Goal: Check status: Check status

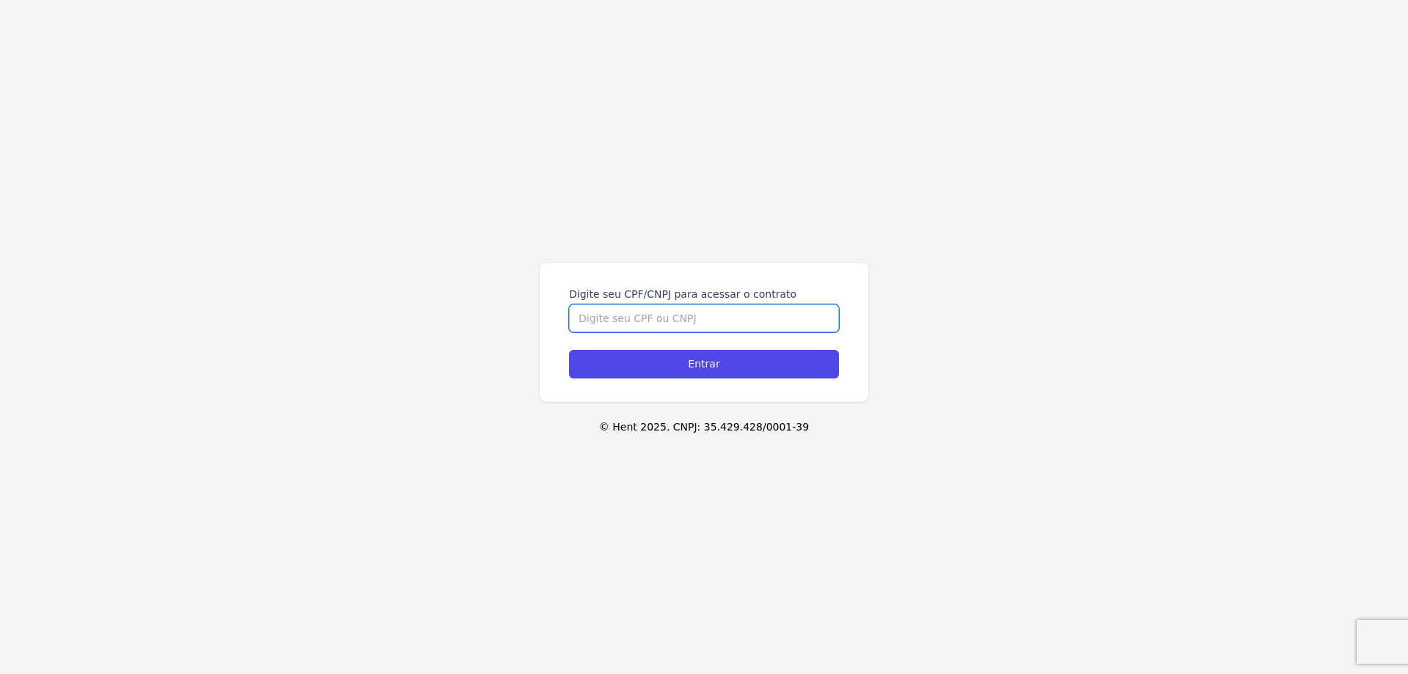
click at [641, 317] on input "Digite seu CPF/CNPJ para acessar o contrato" at bounding box center [704, 318] width 270 height 28
type input "42589794819"
click at [569, 350] on input "Entrar" at bounding box center [704, 364] width 270 height 29
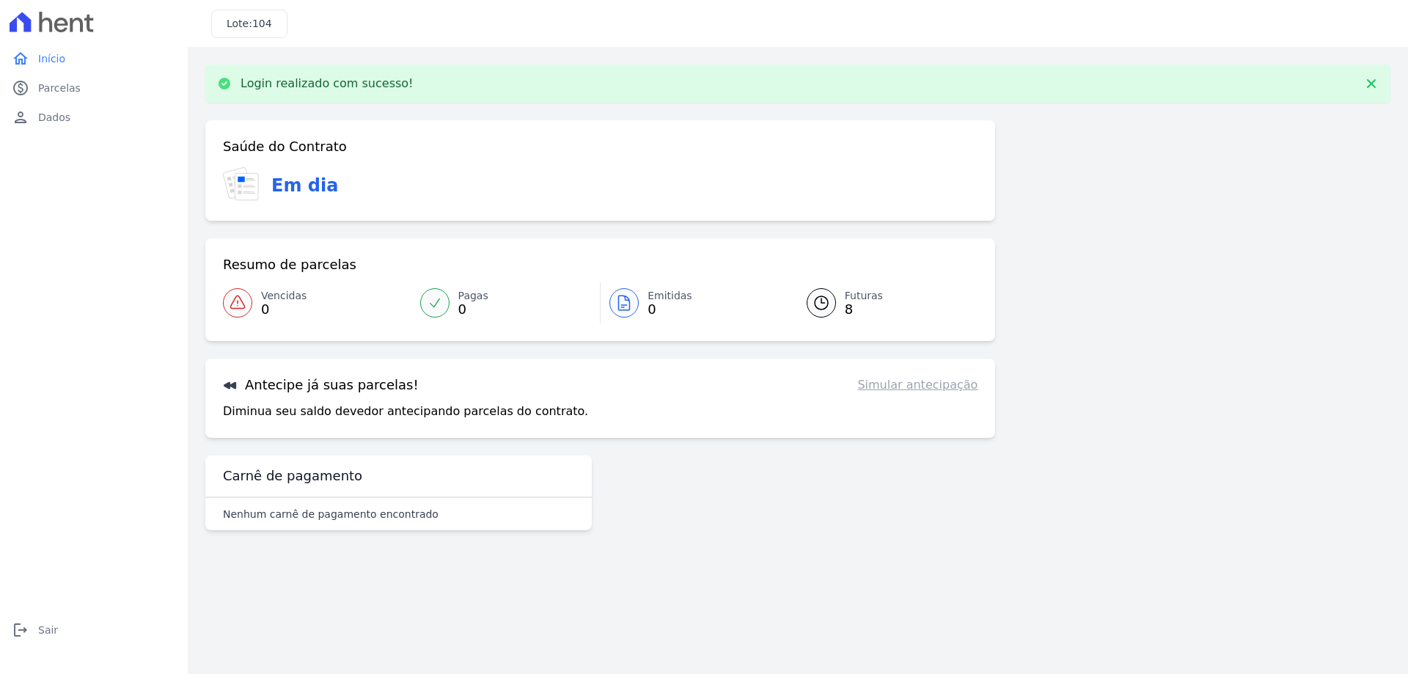
click at [933, 384] on link "Simular antecipação" at bounding box center [917, 385] width 120 height 18
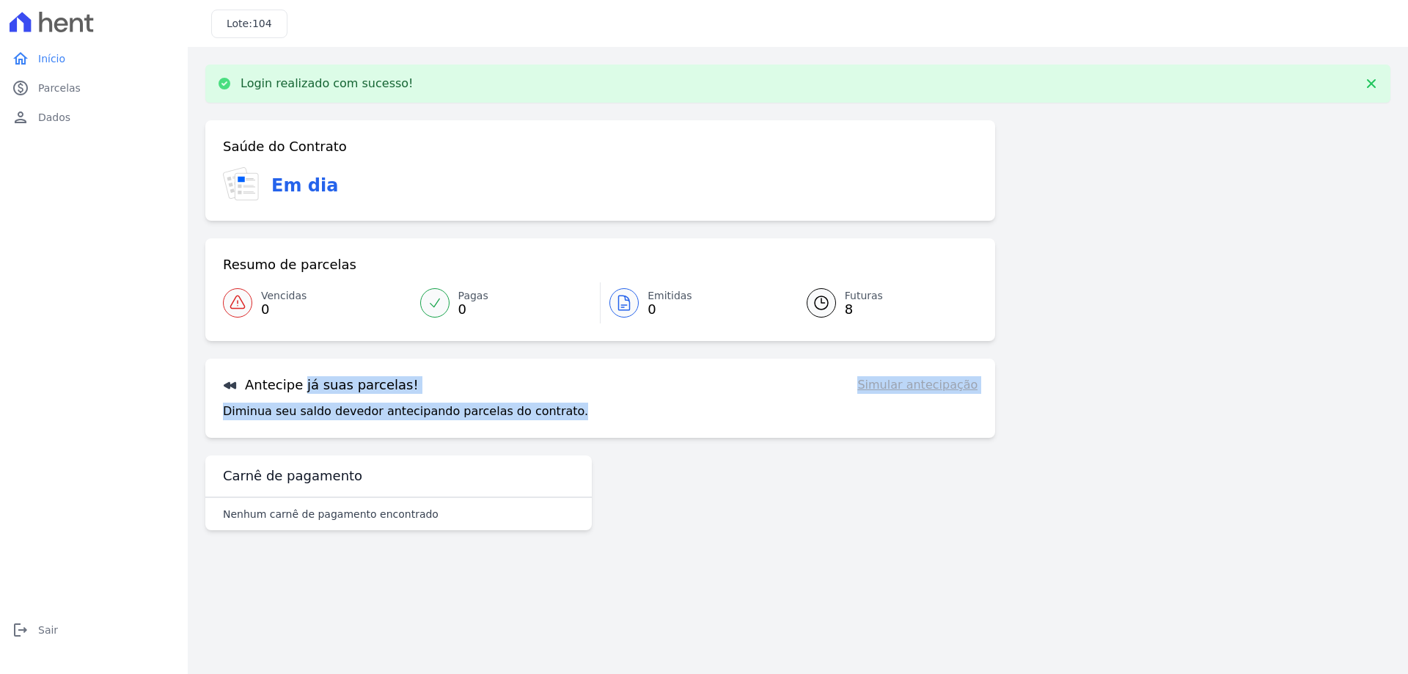
drag, startPoint x: 224, startPoint y: 386, endPoint x: 1060, endPoint y: 420, distance: 837.2
click at [1060, 420] on div "Saúde do Contrato Em dia Resumo de parcelas Vencidas 0 Pagas 0 Emitidas 0 Futur…" at bounding box center [797, 331] width 1185 height 422
click at [926, 388] on link "Simular antecipação" at bounding box center [917, 385] width 120 height 18
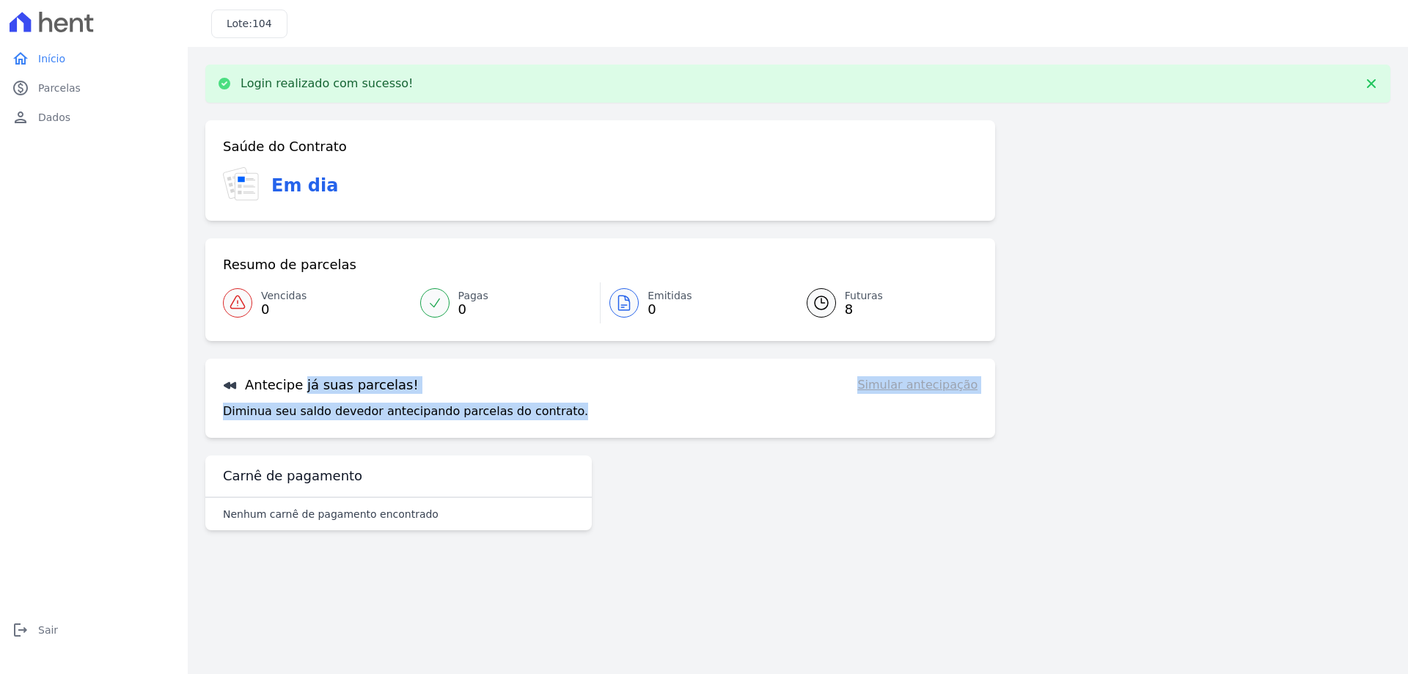
click at [808, 422] on div "Antecipe já suas parcelas! Simular antecipação Diminua seu saldo devedor anteci…" at bounding box center [600, 397] width 790 height 79
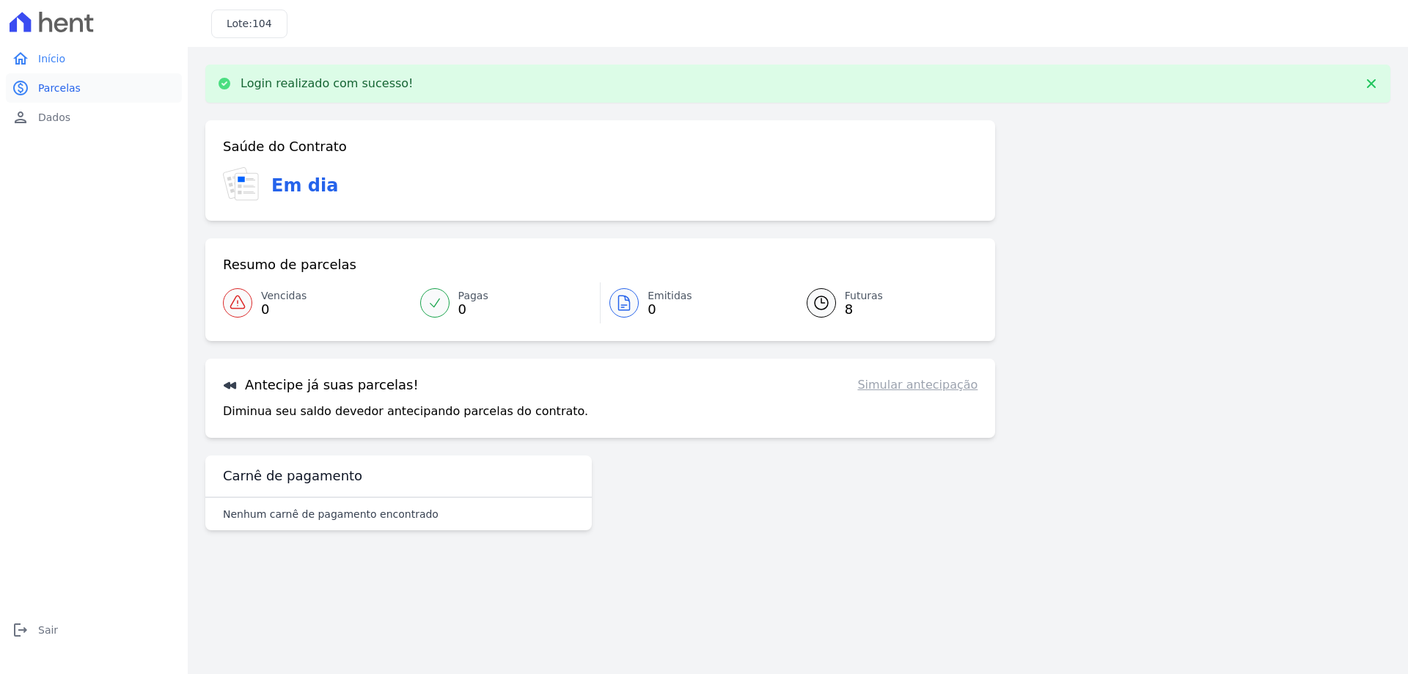
click at [70, 87] on span "Parcelas" at bounding box center [59, 88] width 43 height 15
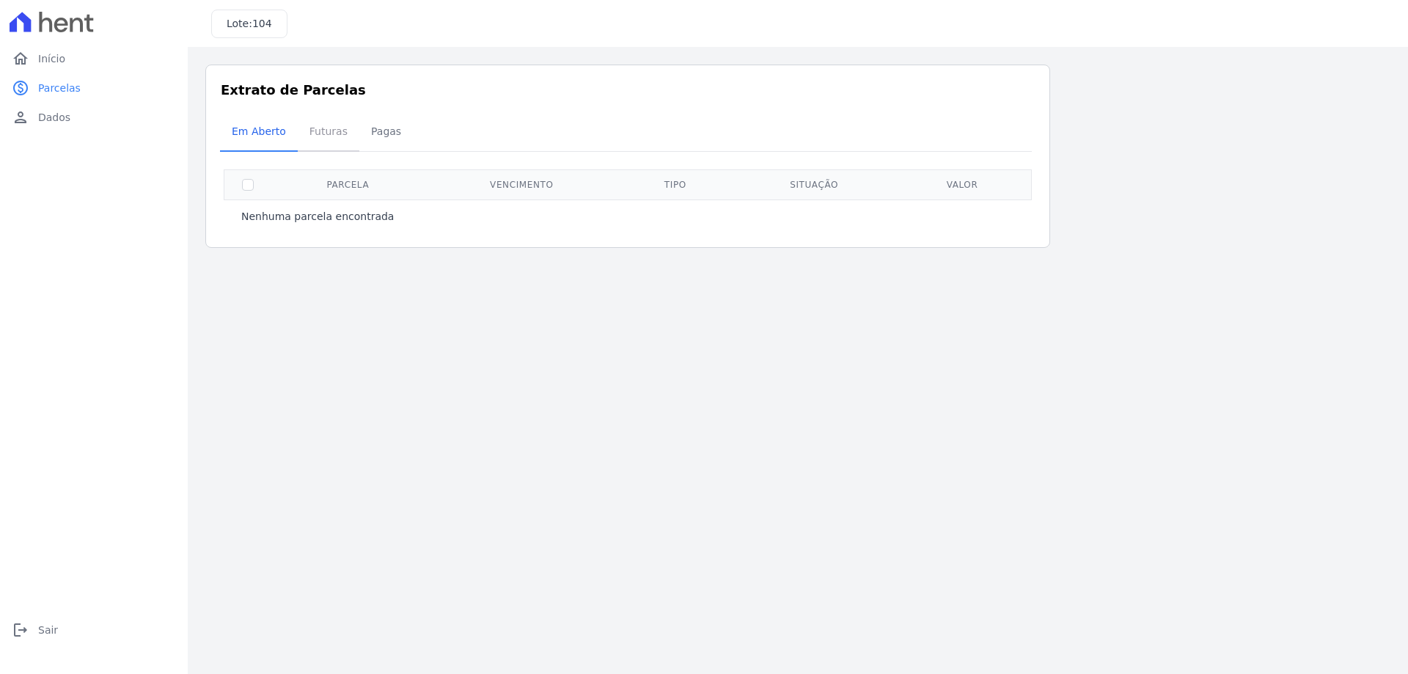
click at [322, 139] on span "Futuras" at bounding box center [329, 131] width 56 height 29
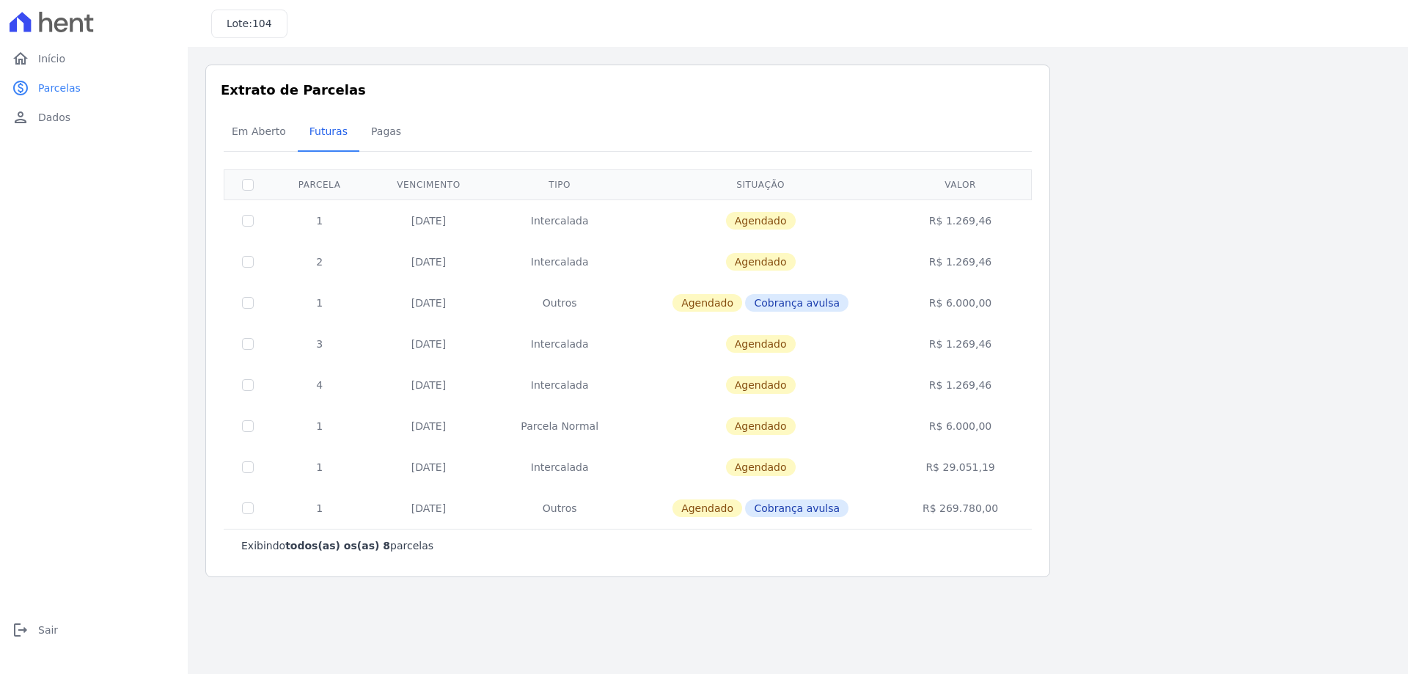
drag, startPoint x: 400, startPoint y: 379, endPoint x: 476, endPoint y: 390, distance: 77.0
click at [476, 390] on td "[DATE]" at bounding box center [428, 384] width 122 height 41
click at [254, 221] on td at bounding box center [248, 220] width 48 height 42
click at [247, 221] on input "checkbox" at bounding box center [248, 221] width 12 height 12
checkbox input "true"
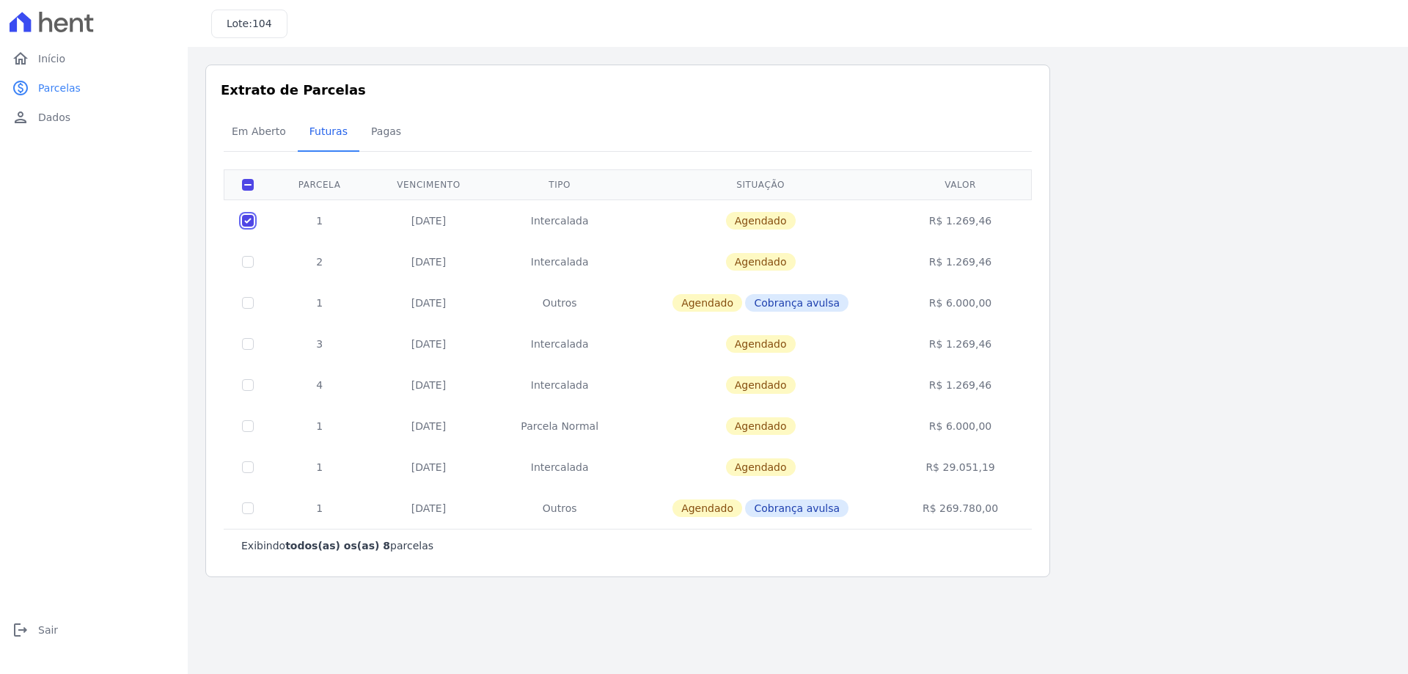
checkbox input "true"
